Goal: Navigation & Orientation: Find specific page/section

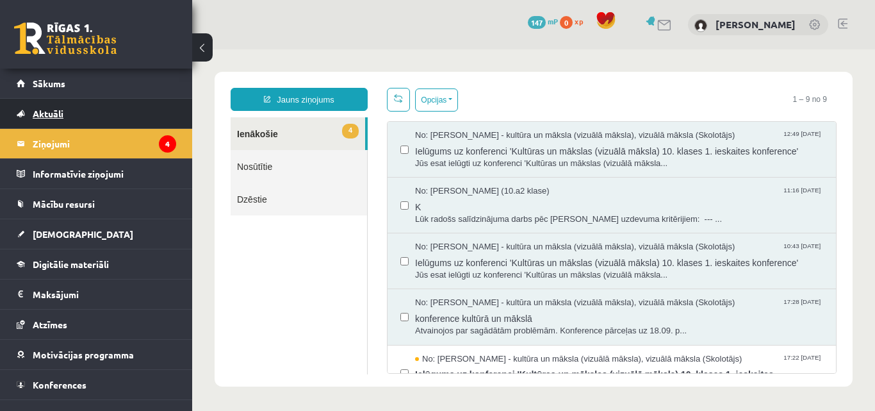
scroll to position [212, 0]
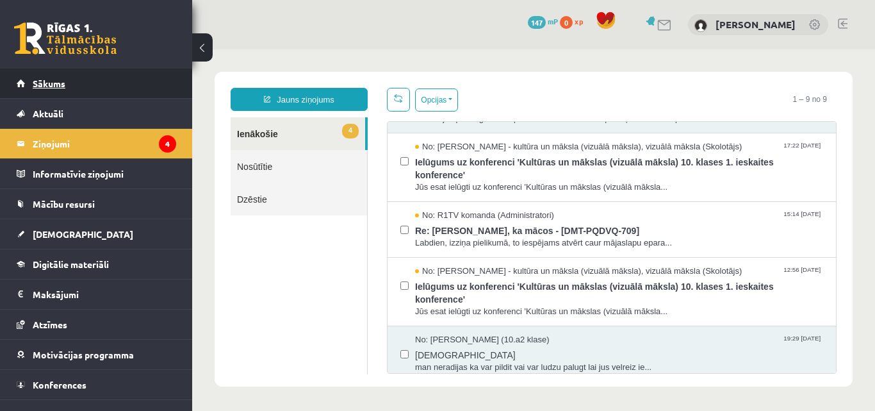
click at [90, 92] on link "Sākums" at bounding box center [96, 83] width 159 height 29
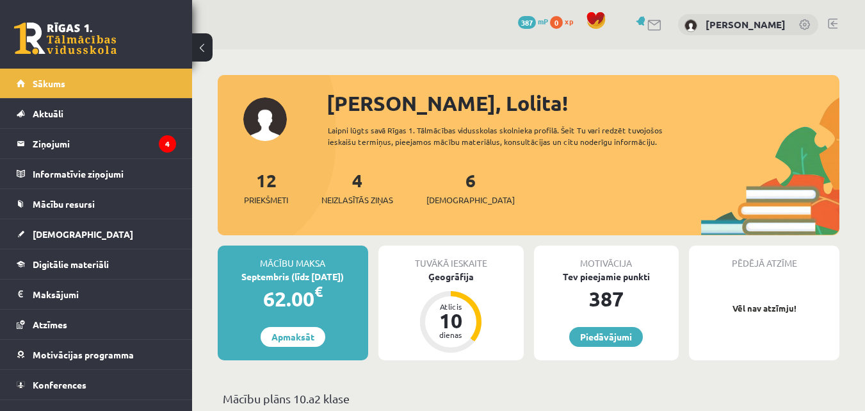
click at [457, 188] on div "6 Ieskaites" at bounding box center [471, 187] width 88 height 40
click at [451, 200] on span "[DEMOGRAPHIC_DATA]" at bounding box center [471, 199] width 88 height 13
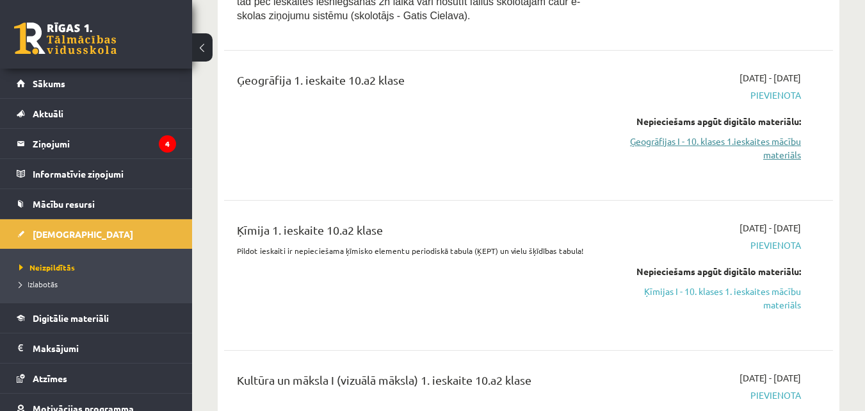
scroll to position [769, 0]
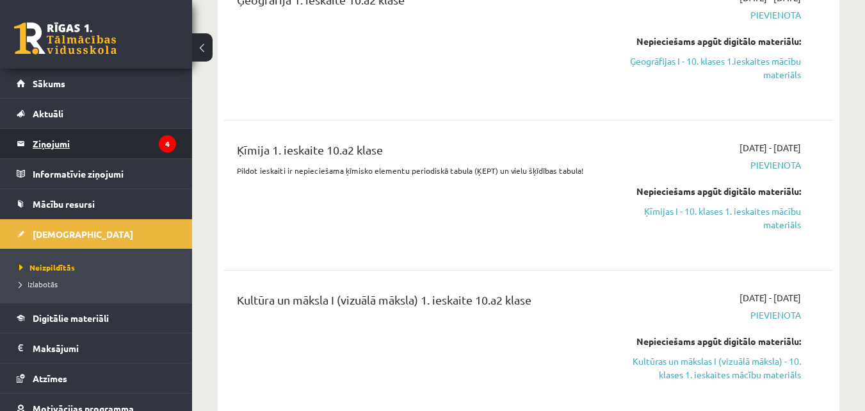
click at [58, 133] on legend "Ziņojumi 4" at bounding box center [104, 143] width 143 height 29
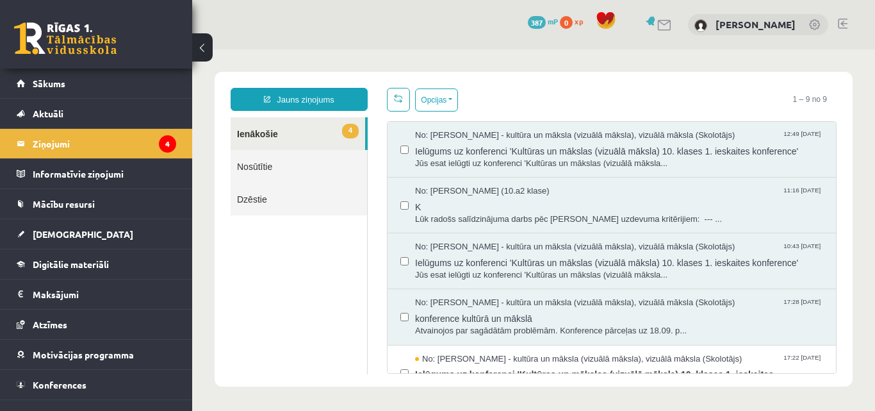
click at [820, 25] on link at bounding box center [815, 25] width 13 height 13
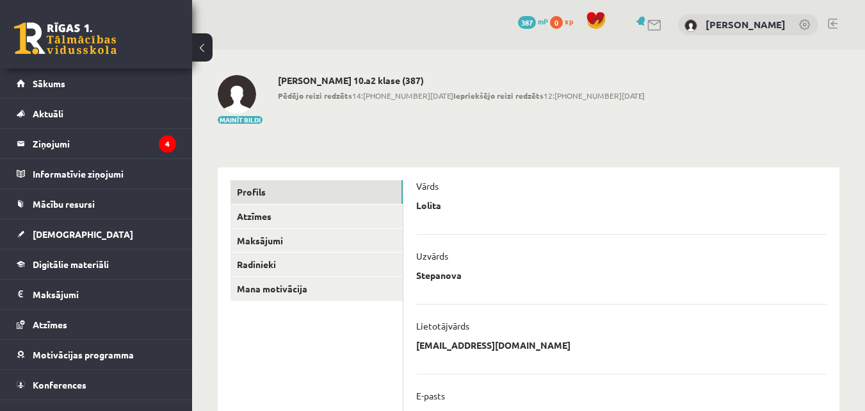
click at [838, 24] on div "0 Dāvanas 387 mP 0 xp Lolita Stepanova" at bounding box center [528, 24] width 673 height 49
click at [834, 25] on link at bounding box center [833, 24] width 10 height 10
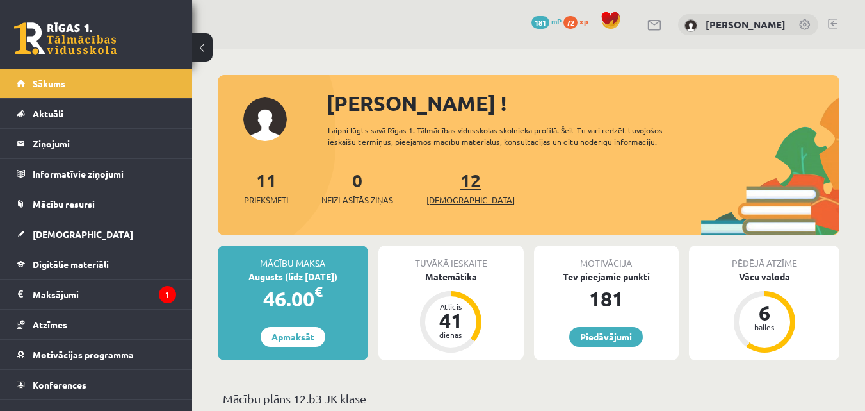
click at [458, 195] on span "[DEMOGRAPHIC_DATA]" at bounding box center [471, 199] width 88 height 13
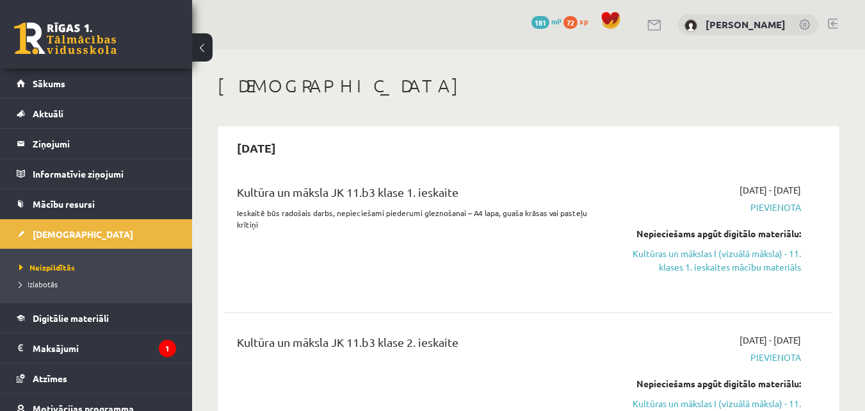
click at [501, 183] on div "Kultūra un māksla JK 11.b3 klase 1. ieskaite" at bounding box center [422, 195] width 370 height 24
click at [37, 88] on link "Sākums" at bounding box center [96, 83] width 159 height 29
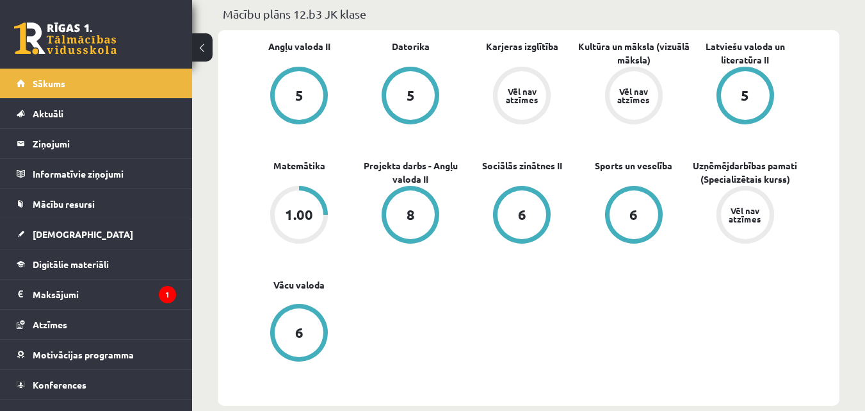
scroll to position [320, 0]
